Goal: Task Accomplishment & Management: Use online tool/utility

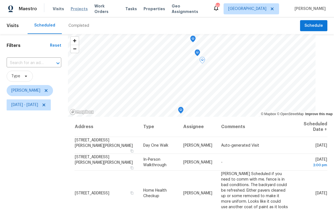
click at [81, 8] on span "Projects" at bounding box center [79, 9] width 17 height 6
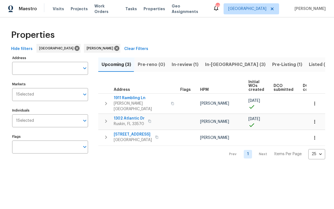
click at [218, 65] on span "In-[GEOGRAPHIC_DATA] (3)" at bounding box center [235, 65] width 60 height 8
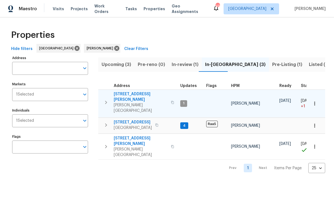
click at [129, 92] on span "1109 Bryan Rd" at bounding box center [141, 96] width 54 height 11
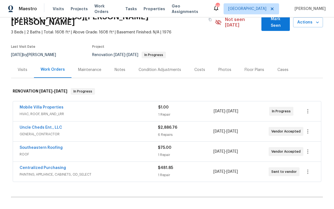
scroll to position [33, 0]
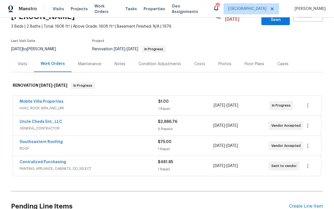
click at [169, 61] on div "Condition Adjustments" at bounding box center [160, 64] width 43 height 6
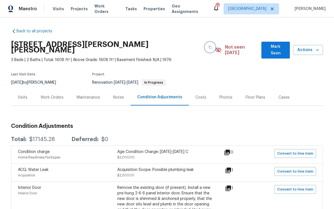
click at [208, 46] on icon "button" at bounding box center [209, 47] width 3 height 3
click at [315, 49] on icon "button" at bounding box center [318, 50] width 6 height 6
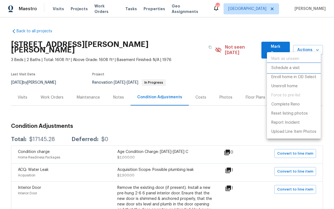
click at [300, 69] on li "Schedule a visit" at bounding box center [294, 67] width 54 height 9
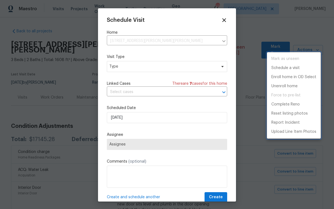
click at [128, 67] on div at bounding box center [167, 104] width 334 height 209
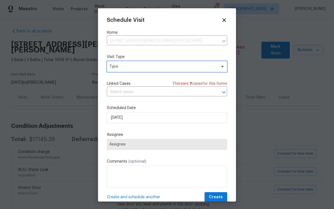
click at [128, 67] on span "Type" at bounding box center [162, 67] width 107 height 6
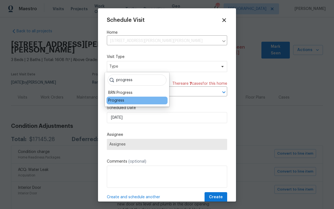
type input "progress"
click at [119, 103] on div "Progress" at bounding box center [137, 101] width 61 height 8
click at [120, 102] on div "Progress" at bounding box center [116, 101] width 16 height 6
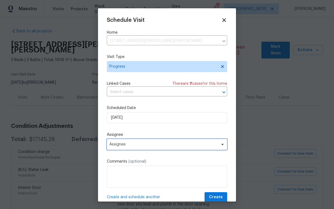
click at [156, 145] on span "Assignee" at bounding box center [163, 144] width 108 height 4
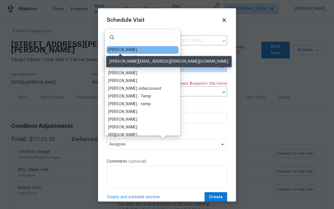
click at [123, 49] on div "[PERSON_NAME]" at bounding box center [122, 50] width 29 height 6
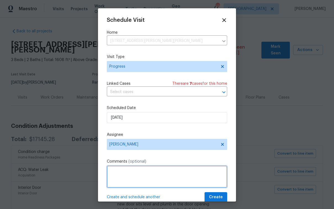
click at [124, 177] on textarea at bounding box center [167, 177] width 120 height 22
type textarea "GC WALK"
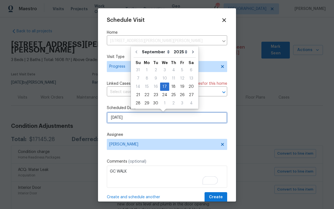
click at [175, 121] on input "[DATE]" at bounding box center [167, 117] width 120 height 11
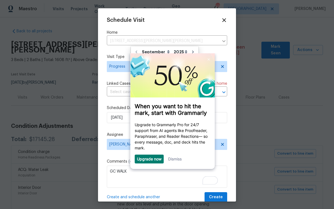
click at [175, 160] on link "Dismiss" at bounding box center [175, 158] width 14 height 5
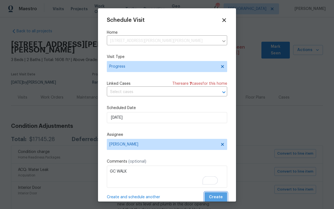
click at [212, 194] on span "Create" at bounding box center [216, 197] width 14 height 7
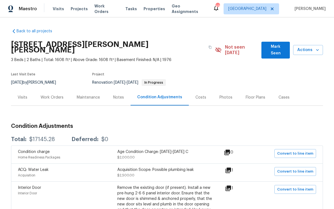
click at [56, 95] on div "Work Orders" at bounding box center [52, 98] width 23 height 6
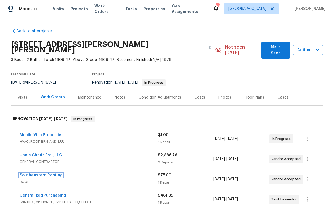
click at [54, 173] on link "Southeastern Roofing" at bounding box center [41, 175] width 43 height 4
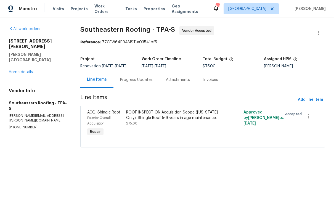
click at [142, 83] on div "Progress Updates" at bounding box center [136, 80] width 33 height 6
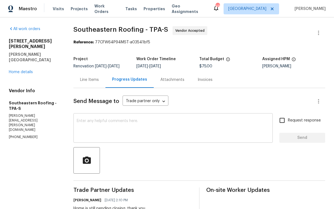
click at [149, 124] on textarea at bounding box center [173, 128] width 193 height 19
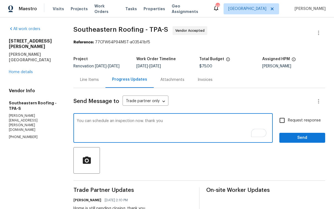
type textarea "You can schedule an inspection now. thank you"
click at [278, 122] on input "Request response" at bounding box center [282, 121] width 12 height 12
checkbox input "true"
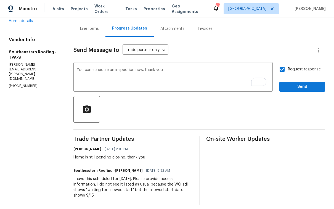
scroll to position [59, 0]
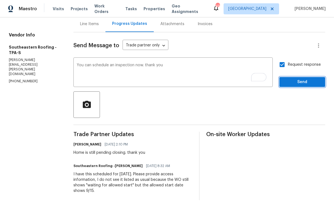
click at [291, 79] on span "Send" at bounding box center [302, 82] width 37 height 7
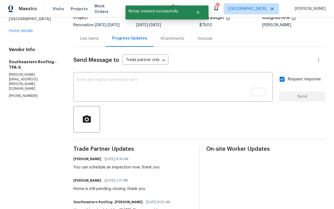
scroll to position [0, 0]
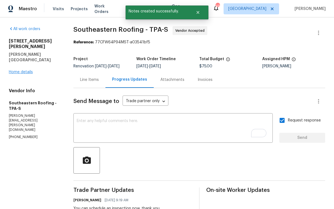
click at [15, 58] on div "1109 Bryan Rd Brandon, FL 33511 Home details" at bounding box center [34, 56] width 51 height 36
click at [15, 70] on link "Home details" at bounding box center [21, 72] width 24 height 4
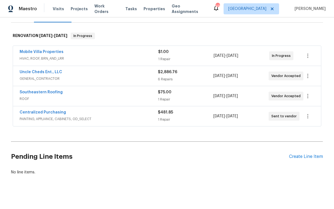
scroll to position [84, 0]
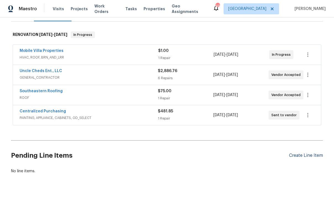
click at [301, 153] on div "Create Line Item" at bounding box center [306, 155] width 34 height 5
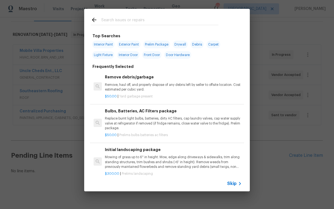
click at [119, 15] on div at bounding box center [154, 20] width 141 height 22
click at [119, 19] on input "text" at bounding box center [159, 21] width 117 height 8
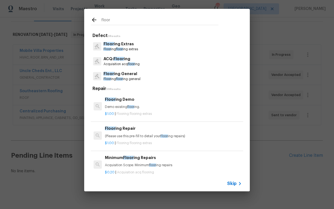
type input "floor"
click at [136, 75] on p "Floor ing General" at bounding box center [121, 74] width 37 height 6
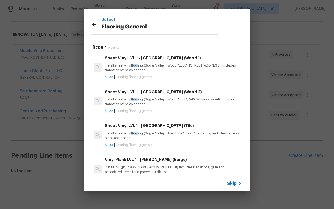
click at [155, 57] on h6 "Sheet Vinyl LVL 1 - Sugar Valley (Wood 1)" at bounding box center [173, 58] width 137 height 6
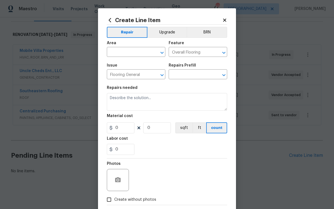
type input "Sheet Vinyl LVL 1 - Sugar Valley (Wood 1) $1.35"
type textarea "Install sheet vinyl flooring (Sugar Valley - Wood "Look", 565 Beacon Hill) incl…"
type input "1.35"
type input "1"
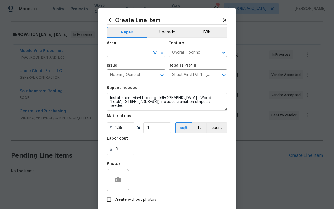
click at [131, 55] on input "text" at bounding box center [128, 52] width 43 height 9
click at [135, 71] on li "Interior Overall" at bounding box center [134, 74] width 59 height 9
type input "Interior Overall"
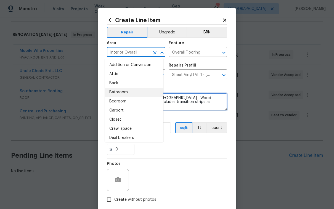
click at [179, 97] on textarea "Install sheet vinyl flooring (Sugar Valley - Wood "Look", 565 Beacon Hill) incl…" at bounding box center [167, 102] width 120 height 18
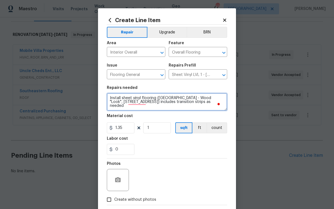
click at [108, 98] on textarea "Install sheet vinyl flooring (Sugar Valley - Wood "Look", 565 Beacon Hill) incl…" at bounding box center [167, 102] width 120 height 18
click at [110, 97] on textarea "Install sheet vinyl flooring (Sugar Valley - Wood "Look", 565 Beacon Hill) incl…" at bounding box center [167, 102] width 120 height 18
paste textarea "- Bath2. Upper Flooring. Kitchen and Living. Install Beacon Hill Sheet Vinyl."
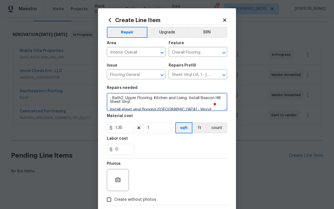
drag, startPoint x: 110, startPoint y: 98, endPoint x: 103, endPoint y: 97, distance: 6.9
click at [103, 97] on div "Create Line Item Repair Upgrade BRN Area Interior Overall ​ Feature Overall Flo…" at bounding box center [167, 118] width 138 height 221
drag, startPoint x: 174, startPoint y: 99, endPoint x: 170, endPoint y: 98, distance: 4.8
click at [170, 98] on textarea "PLEASE QUOTE - LOCKBOX: 3826 ... Bath2. Upper Flooring. Kitchen and Living. Ins…" at bounding box center [167, 102] width 120 height 18
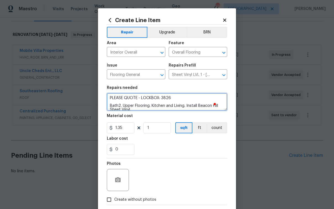
type textarea "PLEASE QUOTE - LOCKBOX: 3826 Bath2. Upper Flooring. Kitchen and Living. Install…"
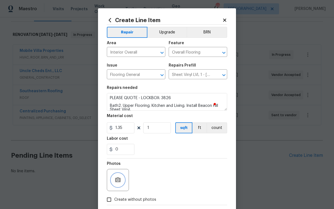
click at [119, 184] on button "button" at bounding box center [117, 179] width 13 height 13
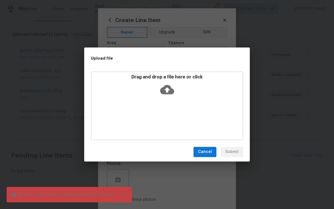
click at [124, 197] on button "Close" at bounding box center [124, 194] width 12 height 12
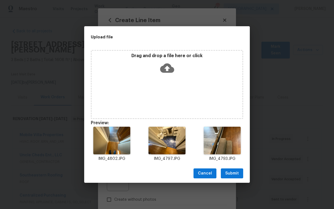
scroll to position [84, 0]
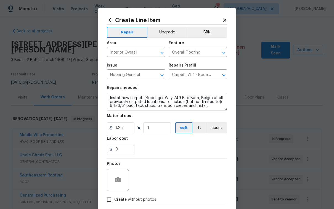
scroll to position [84, 0]
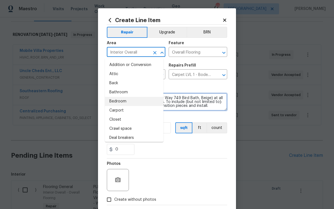
click at [190, 100] on textarea "Install new carpet. (Bodenger Way 749 Bird Bath, Beige) at all previously carpe…" at bounding box center [167, 102] width 120 height 18
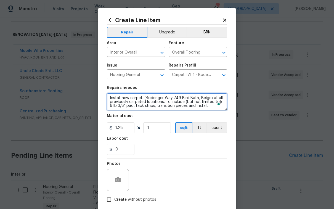
click at [107, 99] on textarea "Install new carpet. (Bodenger Way 749 Bird Bath, Beige) at all previously carpe…" at bounding box center [167, 102] width 120 height 18
click at [123, 97] on textarea "Install new carpet. (Bodenger Way 749 Bird Bath, Beige) at all previously carpe…" at bounding box center [167, 102] width 120 height 18
paste textarea "- Lower Flooring. Family room. Hallway. Bedrooms. Install carpet."
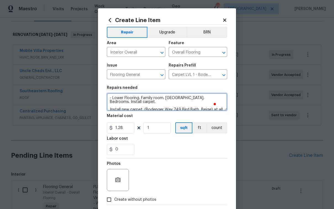
type textarea "- Lower Flooring. Family room. Hallway. Bedrooms. Install carpet. Install new c…"
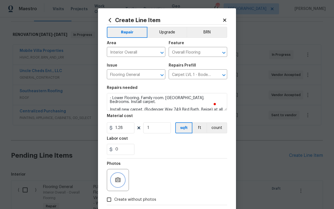
click at [118, 185] on button "button" at bounding box center [117, 179] width 13 height 13
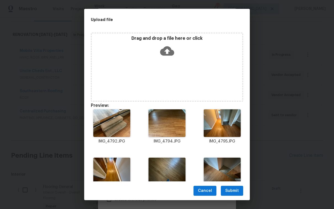
click at [236, 190] on span "Submit" at bounding box center [232, 190] width 14 height 7
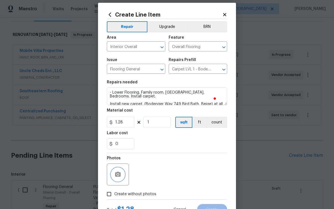
scroll to position [29, 0]
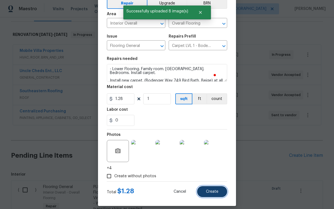
click at [219, 195] on button "Create" at bounding box center [212, 191] width 30 height 11
type input "0"
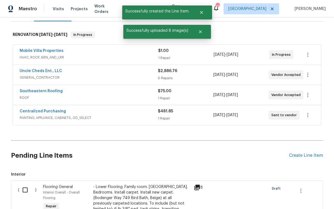
click at [22, 184] on input "checkbox" at bounding box center [27, 190] width 16 height 12
checkbox input "true"
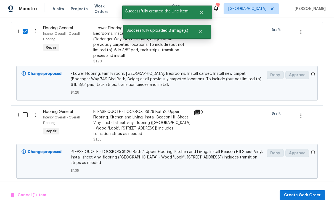
scroll to position [248, 0]
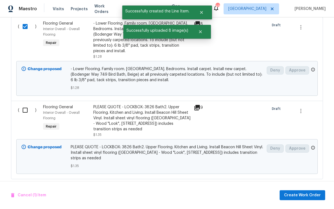
click at [25, 104] on input "checkbox" at bounding box center [27, 110] width 16 height 12
checkbox input "true"
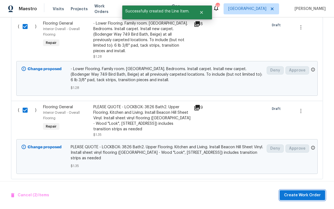
click at [314, 194] on span "Create Work Order" at bounding box center [302, 195] width 37 height 7
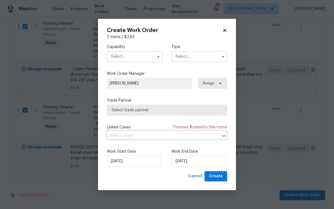
click at [136, 57] on input "text" at bounding box center [135, 56] width 56 height 11
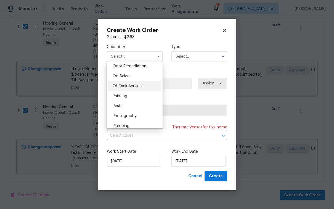
scroll to position [454, 0]
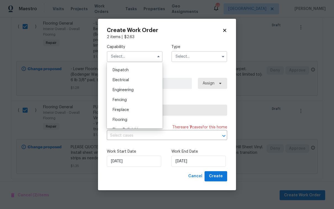
scroll to position [171, 0]
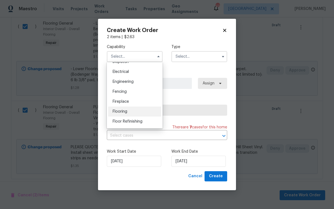
click at [132, 113] on div "Flooring" at bounding box center [134, 112] width 53 height 10
type input "Flooring"
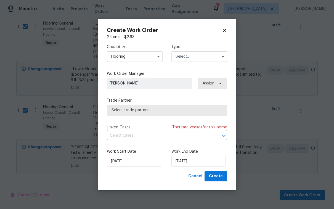
click at [212, 59] on input "text" at bounding box center [199, 56] width 56 height 11
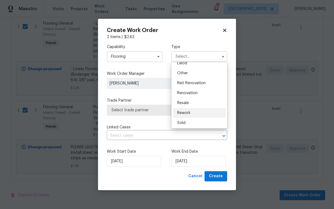
scroll to position [66, 0]
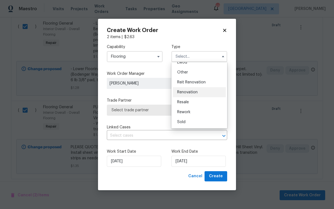
click at [196, 91] on span "Renovation" at bounding box center [187, 92] width 20 height 4
type input "Renovation"
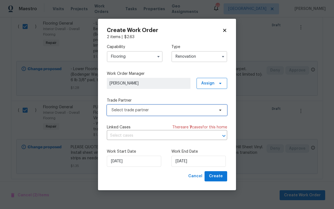
click at [194, 107] on span "Select trade partner" at bounding box center [162, 110] width 103 height 6
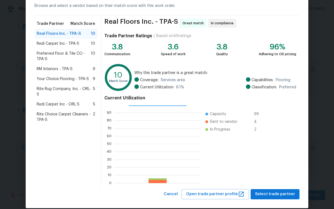
scroll to position [34, 0]
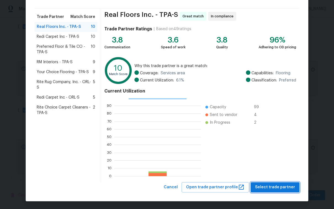
click at [277, 187] on span "Select trade partner" at bounding box center [275, 187] width 40 height 7
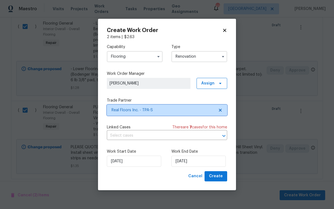
scroll to position [0, 0]
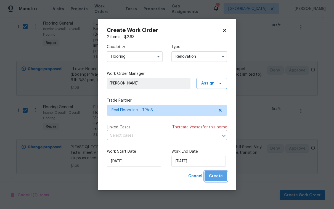
click at [221, 179] on span "Create" at bounding box center [216, 176] width 14 height 7
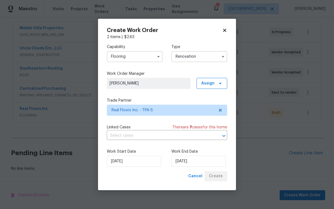
scroll to position [104, 0]
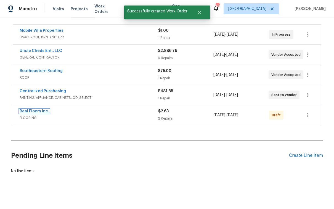
click at [32, 109] on link "Real Floors Inc." at bounding box center [35, 111] width 30 height 4
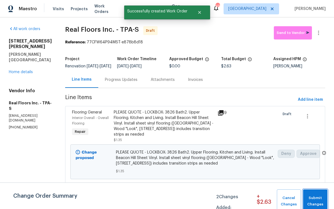
click at [307, 199] on span "Submit Changes" at bounding box center [315, 201] width 19 height 13
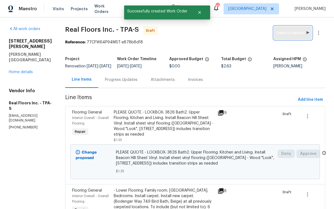
click at [296, 33] on span "Send to Vendor" at bounding box center [293, 33] width 33 height 6
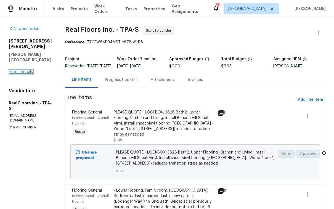
click at [15, 70] on link "Home details" at bounding box center [21, 72] width 24 height 4
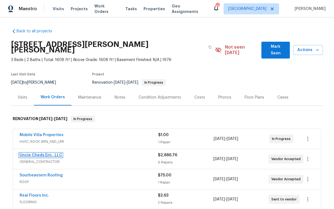
click at [50, 153] on link "Uncle Cheds Ent., LLC" at bounding box center [41, 155] width 43 height 4
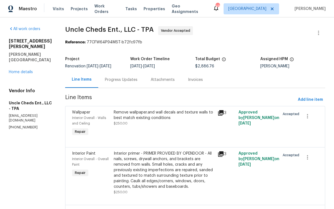
scroll to position [200, 0]
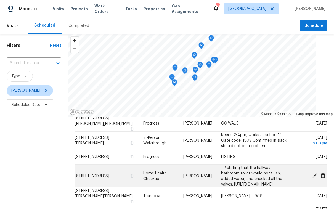
scroll to position [71, 0]
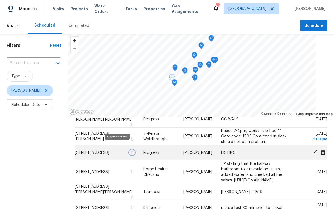
click at [130, 151] on icon "button" at bounding box center [131, 152] width 3 height 3
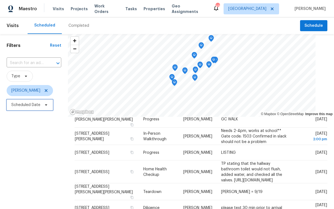
click at [28, 105] on span "Scheduled Date" at bounding box center [25, 105] width 29 height 6
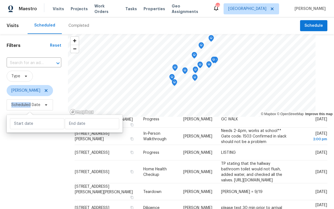
click at [28, 105] on span "Scheduled Date" at bounding box center [25, 105] width 29 height 6
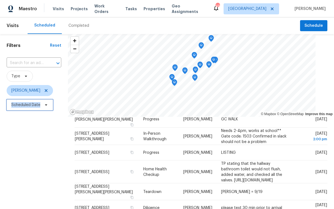
click at [28, 105] on span "Scheduled Date" at bounding box center [25, 105] width 29 height 6
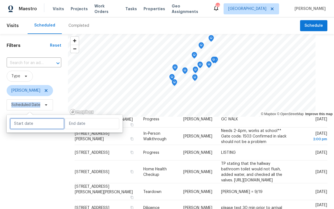
click at [32, 123] on input "text" at bounding box center [37, 123] width 54 height 11
select select "8"
select select "2025"
select select "9"
select select "2025"
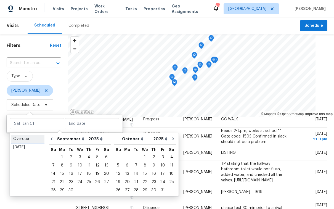
click at [28, 138] on div "Overdue" at bounding box center [27, 139] width 29 height 6
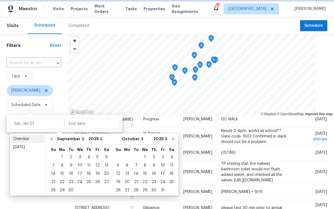
type input "Mon, Aug 18"
type input "Tue, Sep 16"
select select "7"
select select "8"
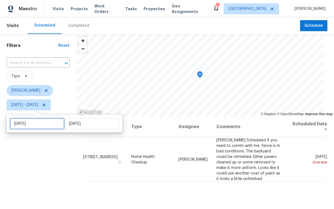
click at [28, 124] on input "Mon, Aug 18" at bounding box center [37, 123] width 54 height 11
select select "7"
select select "2025"
select select "8"
select select "2025"
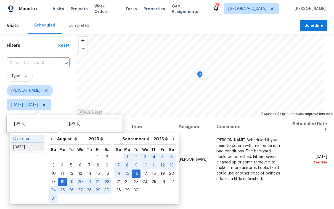
click at [28, 143] on link "Today" at bounding box center [27, 147] width 33 height 8
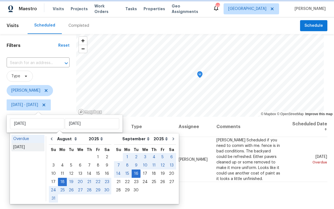
type input "Wed, Sep 17"
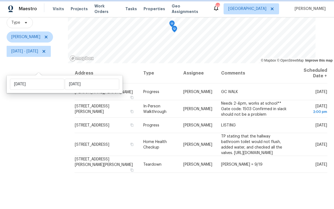
scroll to position [55, 0]
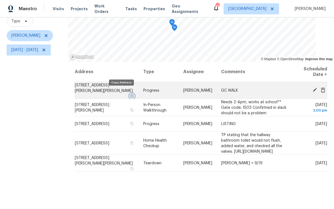
click at [130, 94] on icon "button" at bounding box center [131, 95] width 3 height 3
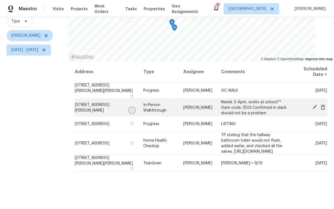
click at [130, 108] on icon "button" at bounding box center [131, 109] width 3 height 3
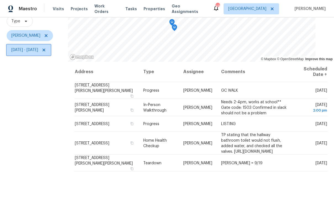
click at [38, 49] on span "Wed, Sep 17 - Wed, Sep 17" at bounding box center [24, 50] width 27 height 6
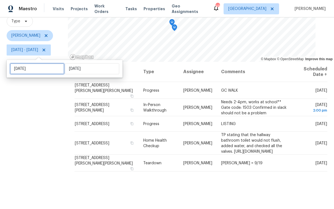
click at [38, 70] on input "Wed, Sep 17" at bounding box center [37, 68] width 54 height 11
select select "8"
select select "2025"
select select "9"
select select "2025"
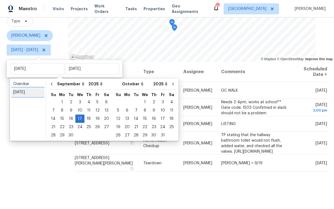
click at [33, 93] on div "Today" at bounding box center [27, 92] width 29 height 6
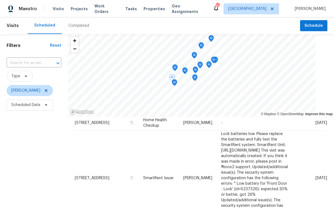
scroll to position [306, 0]
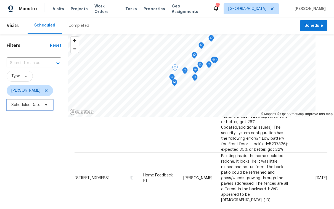
click at [28, 108] on span "Scheduled Date" at bounding box center [30, 104] width 46 height 11
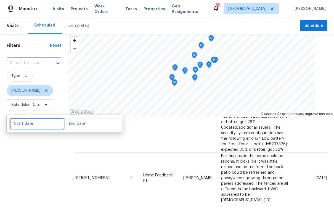
click at [39, 129] on input "text" at bounding box center [37, 123] width 54 height 11
select select "8"
select select "2025"
select select "9"
select select "2025"
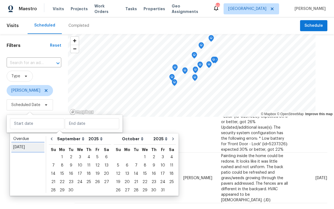
click at [26, 150] on link "[DATE]" at bounding box center [27, 147] width 33 height 8
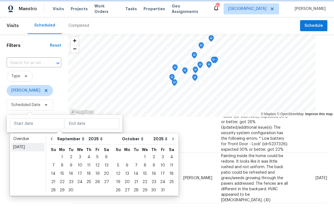
type input "[DATE]"
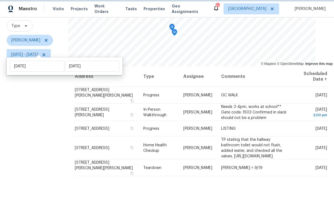
scroll to position [78, 0]
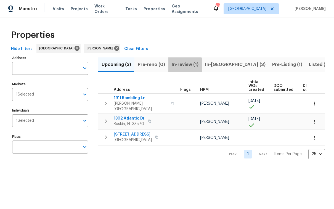
click at [177, 66] on span "In-review (1)" at bounding box center [185, 65] width 27 height 8
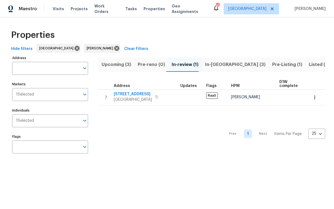
click at [212, 66] on span "In-[GEOGRAPHIC_DATA] (3)" at bounding box center [235, 65] width 60 height 8
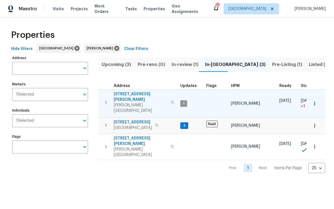
click at [129, 94] on span "[STREET_ADDRESS][PERSON_NAME]" at bounding box center [141, 96] width 54 height 11
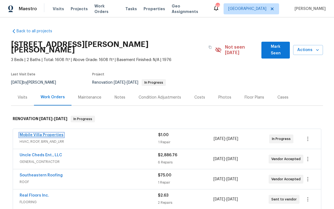
click at [51, 133] on link "Mobile Villa Properties" at bounding box center [42, 135] width 44 height 4
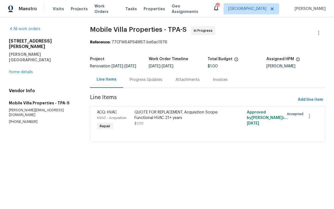
click at [172, 118] on div "QUOTE FOR REPLACEMENT. Acquisition Scope: Functional HVAC 21+ years" at bounding box center [179, 115] width 90 height 11
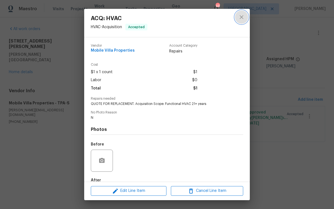
click at [242, 18] on icon "close" at bounding box center [241, 17] width 7 height 7
